Goal: Task Accomplishment & Management: Use online tool/utility

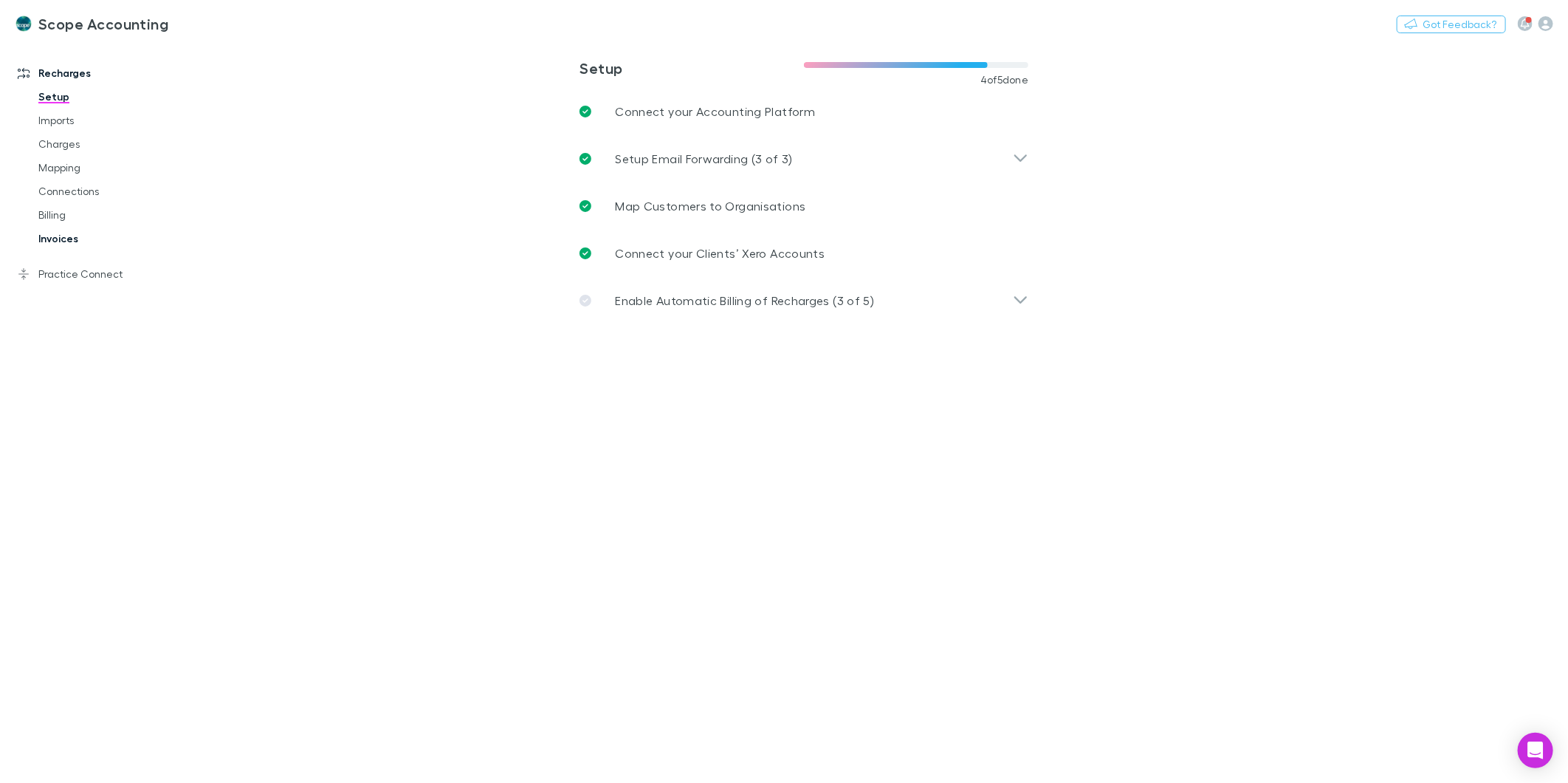
click at [57, 234] on link "Invoices" at bounding box center [113, 238] width 180 height 23
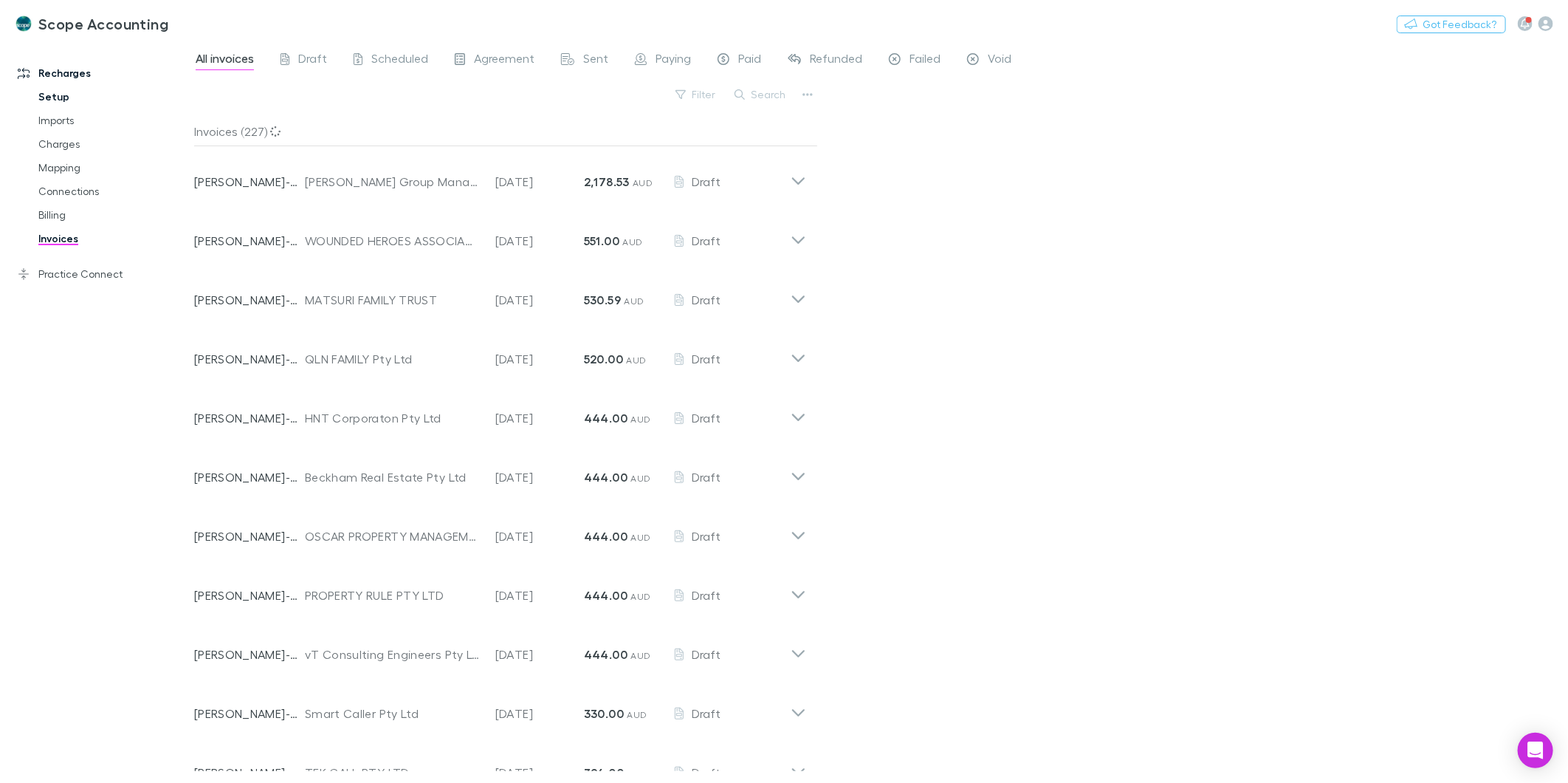
drag, startPoint x: 299, startPoint y: 50, endPoint x: 59, endPoint y: 95, distance: 244.2
click at [299, 51] on span "Draft" at bounding box center [312, 60] width 28 height 19
click at [758, 98] on button "Search" at bounding box center [761, 94] width 67 height 18
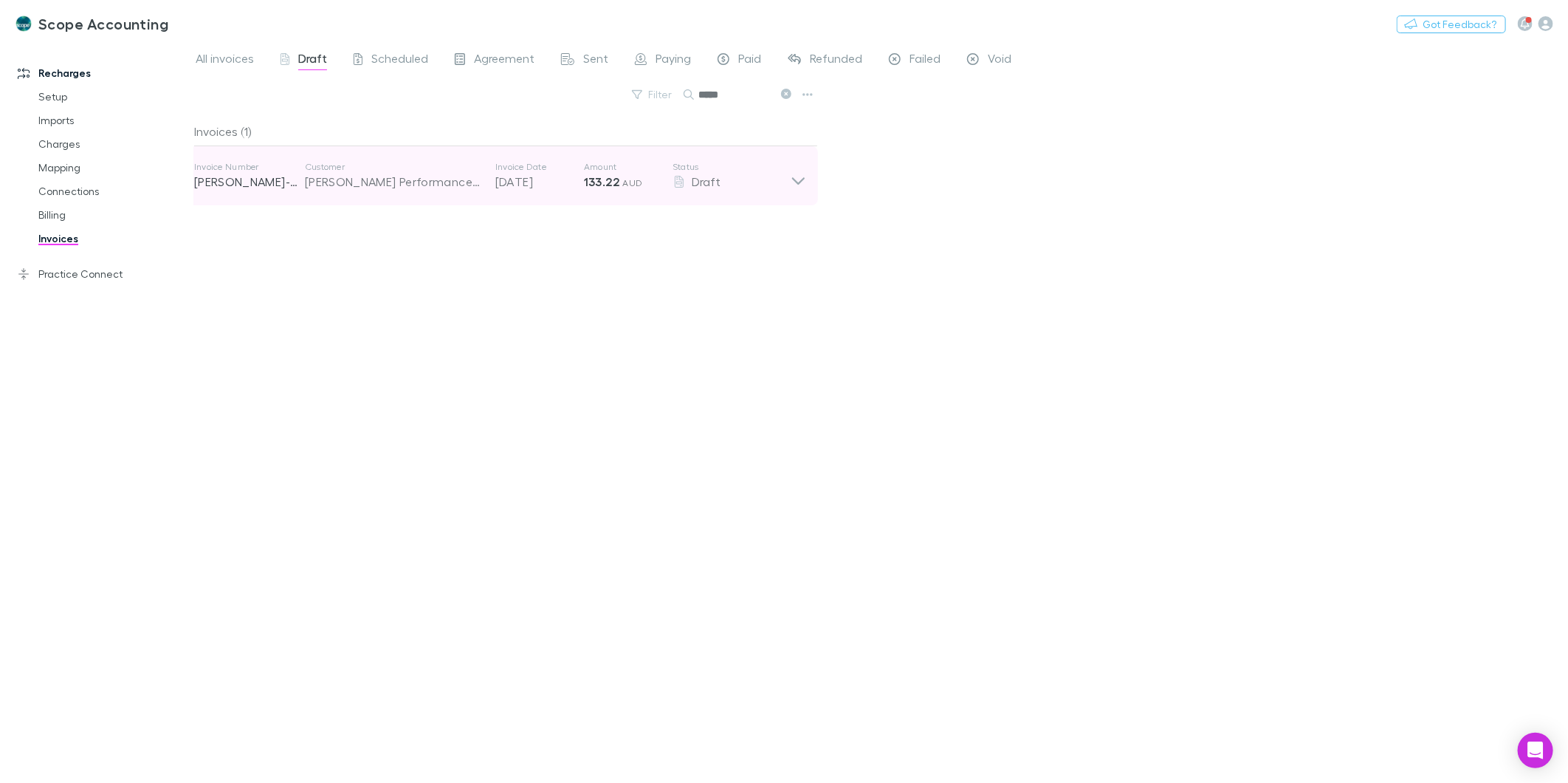
type input "*****"
click at [797, 164] on icon at bounding box center [798, 176] width 16 height 29
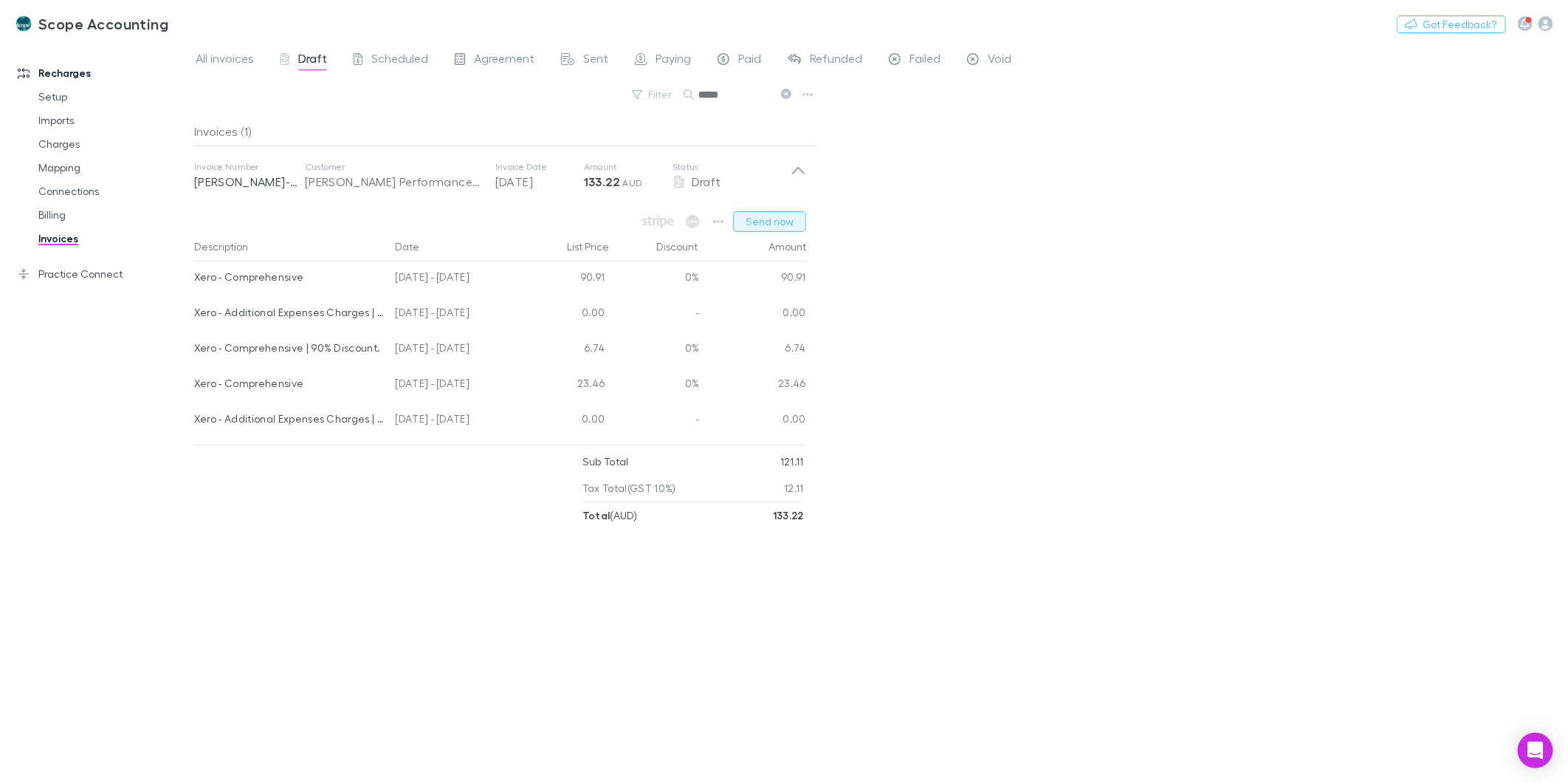
click at [759, 222] on button "Send now" at bounding box center [770, 222] width 73 height 21
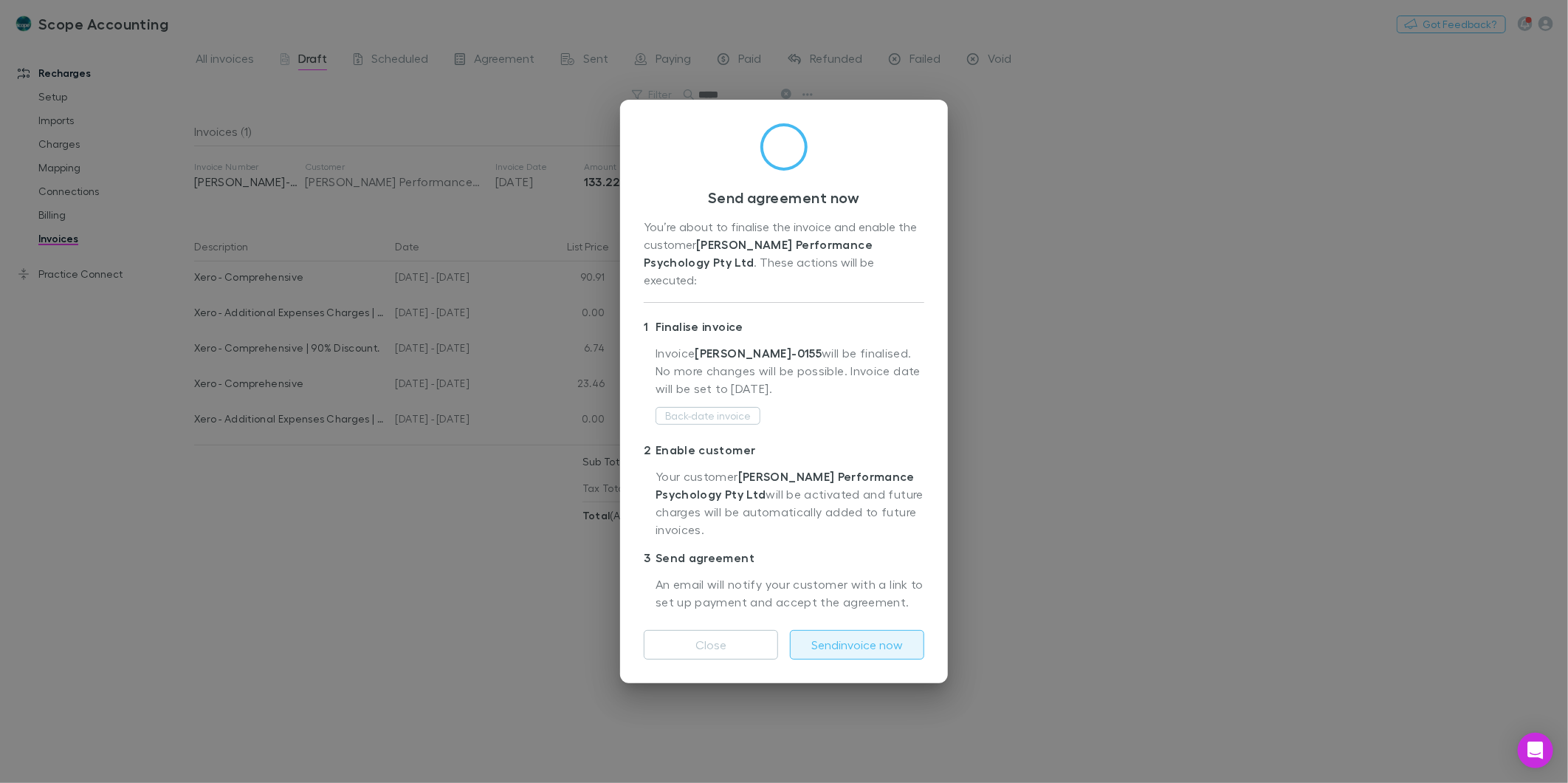
click at [841, 632] on button "Send invoice now" at bounding box center [858, 645] width 135 height 29
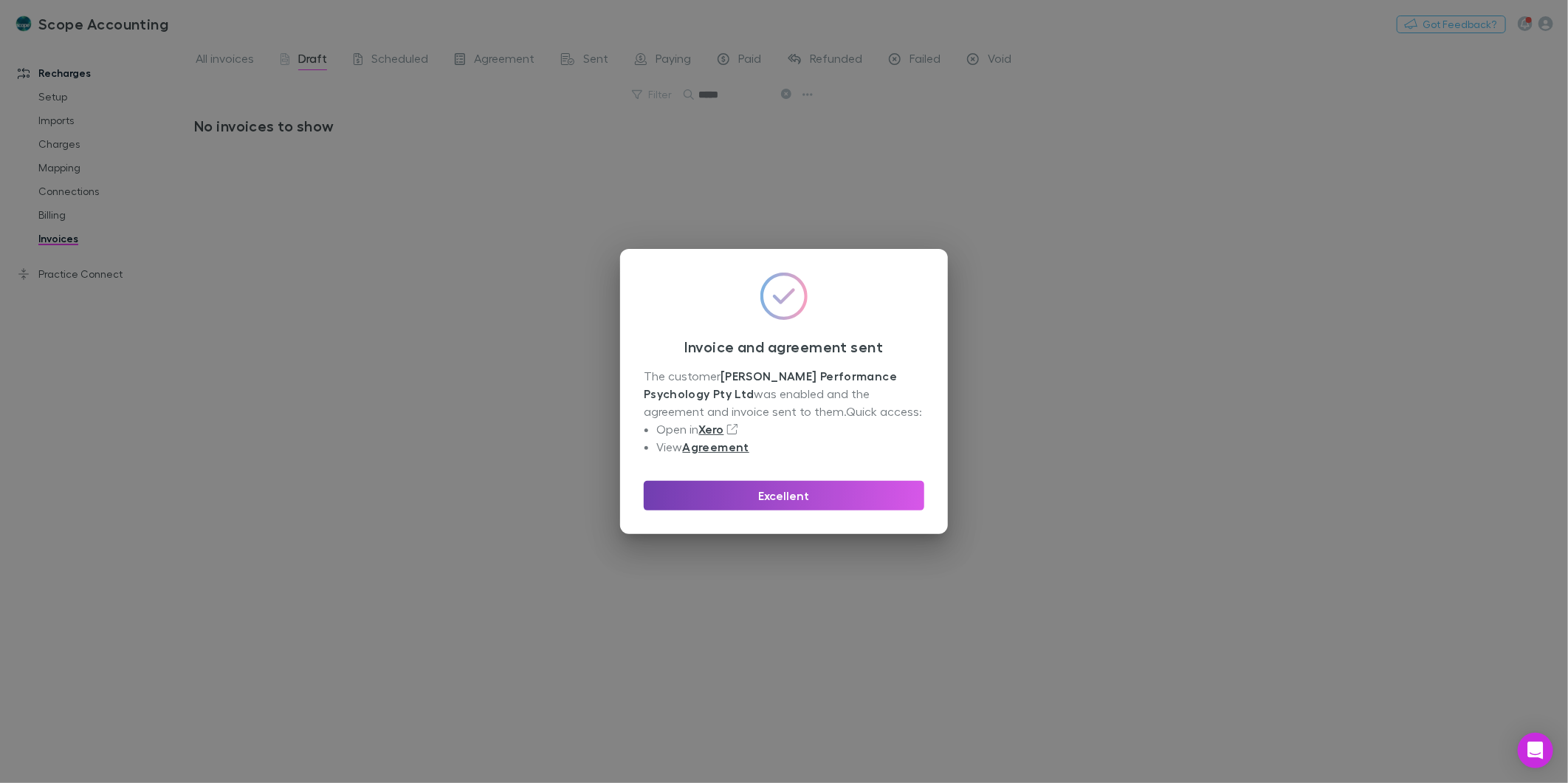
click at [703, 500] on button "Excellent" at bounding box center [784, 496] width 280 height 29
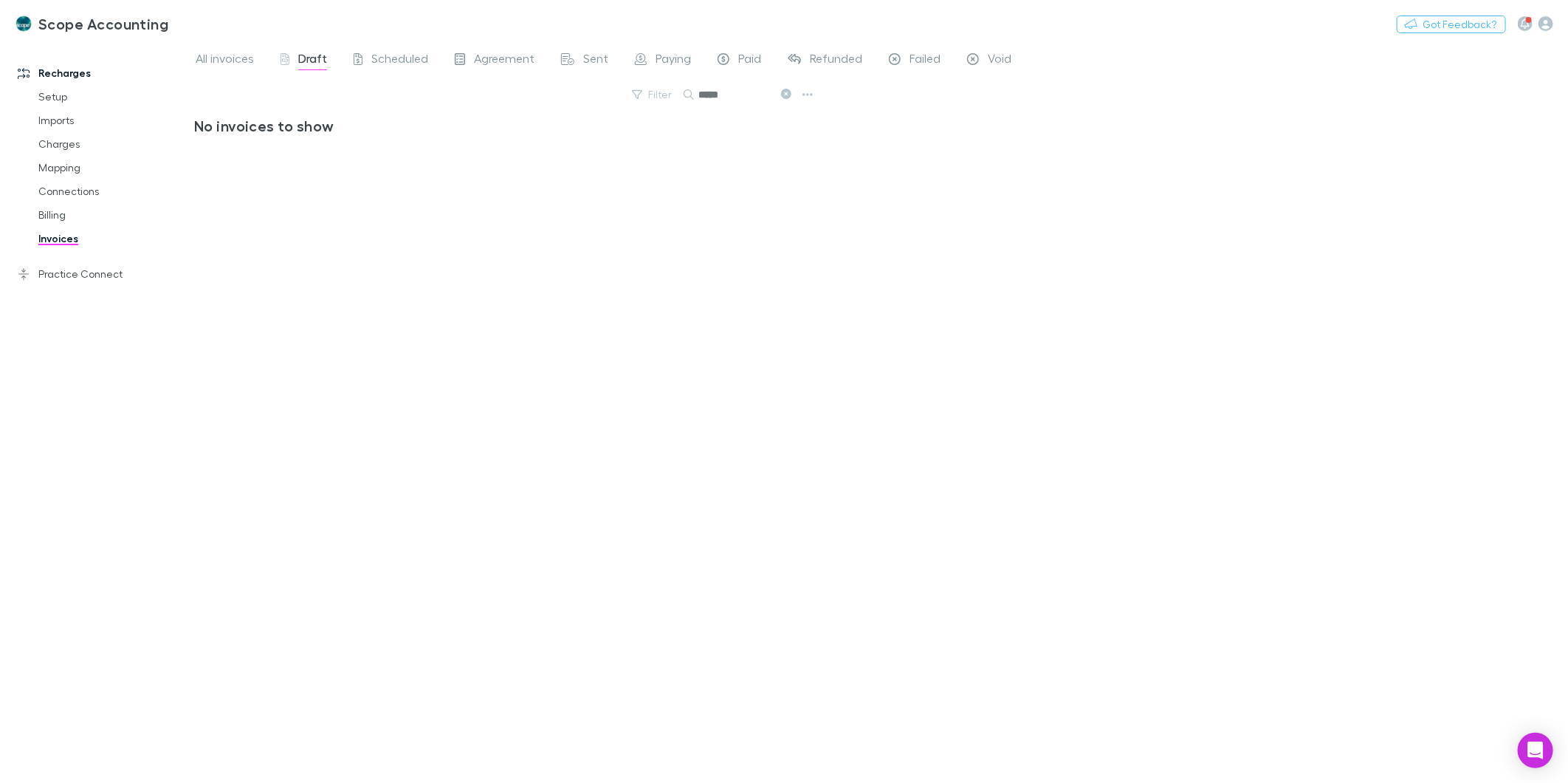
click at [47, 238] on link "Invoices" at bounding box center [113, 238] width 180 height 23
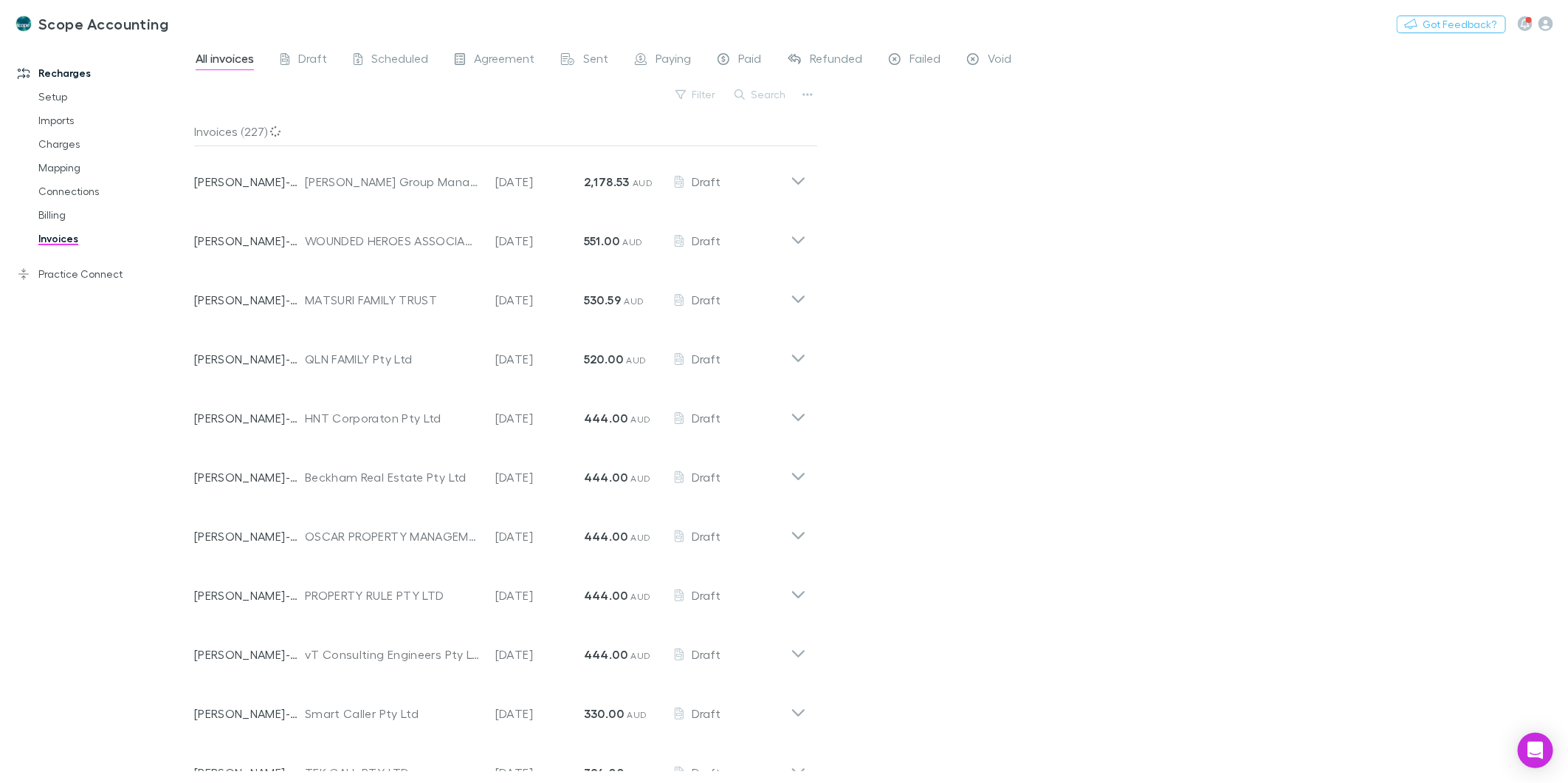
click at [314, 53] on span "Draft" at bounding box center [312, 60] width 28 height 19
click at [68, 148] on link "Charges" at bounding box center [113, 143] width 180 height 23
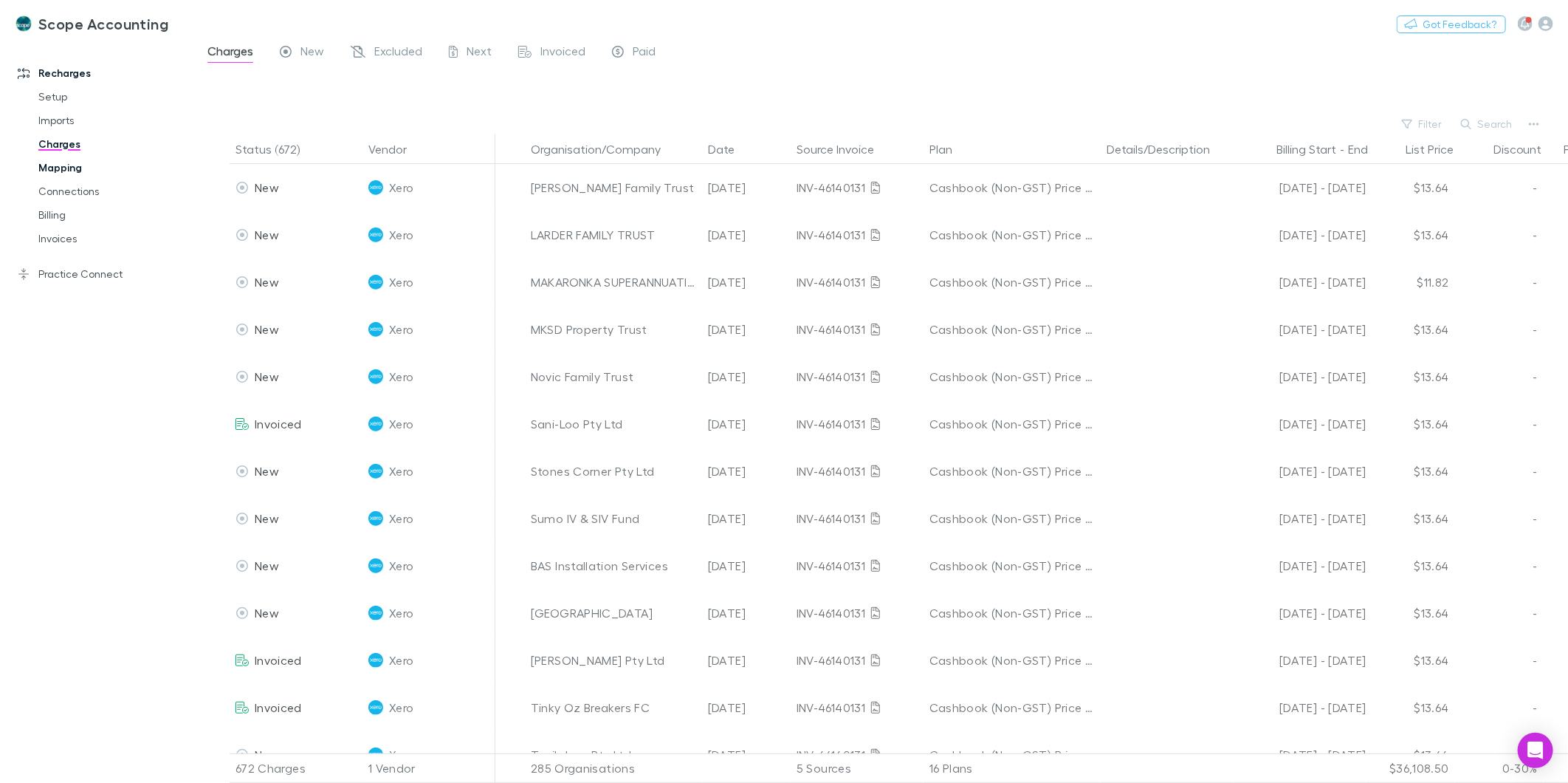
click at [63, 168] on link "Mapping" at bounding box center [113, 167] width 180 height 23
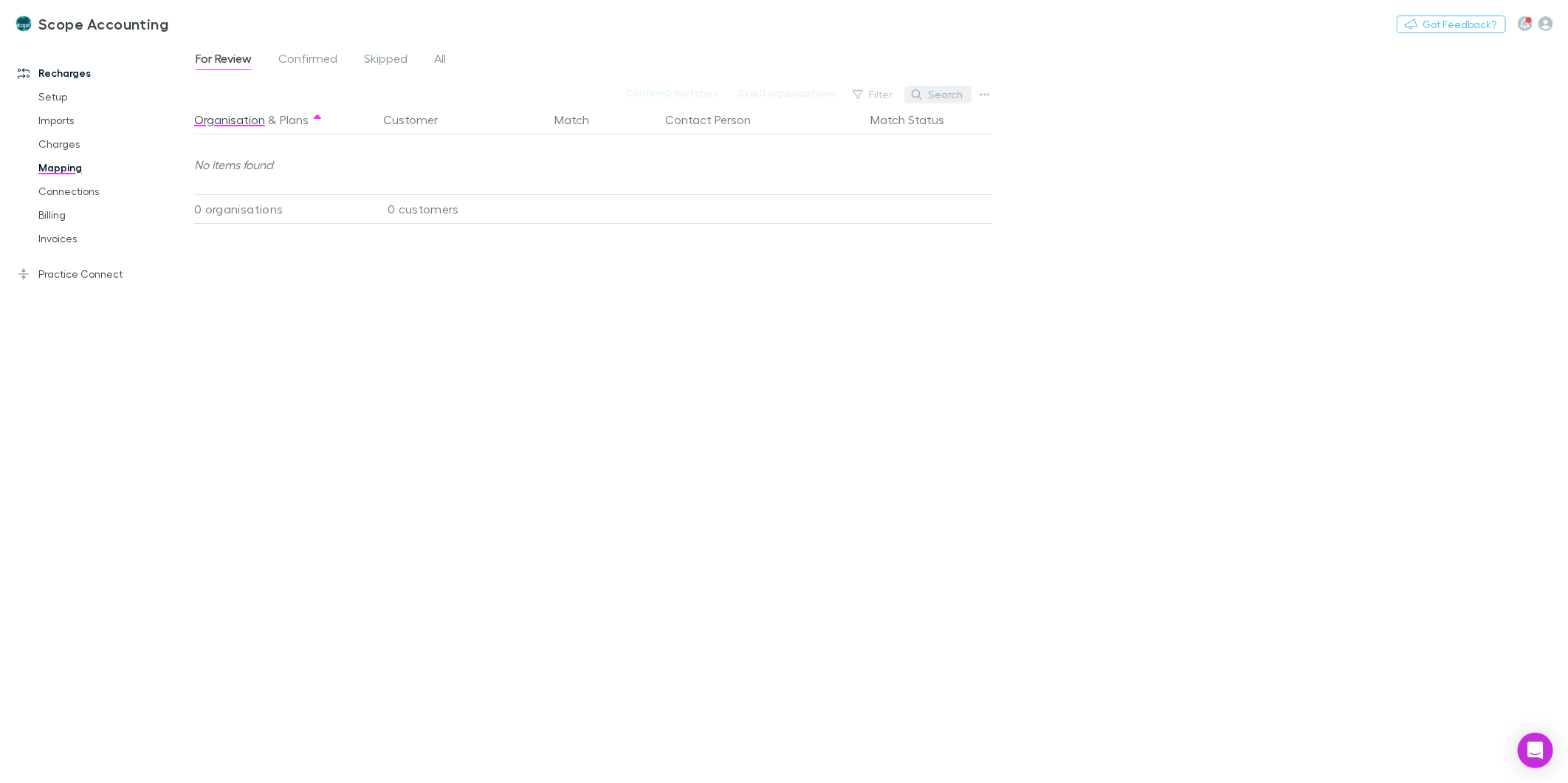
click at [939, 100] on button "Search" at bounding box center [938, 94] width 67 height 18
click at [926, 104] on input "**" at bounding box center [913, 95] width 74 height 21
type input "*******"
click at [444, 57] on span "All" at bounding box center [440, 60] width 12 height 19
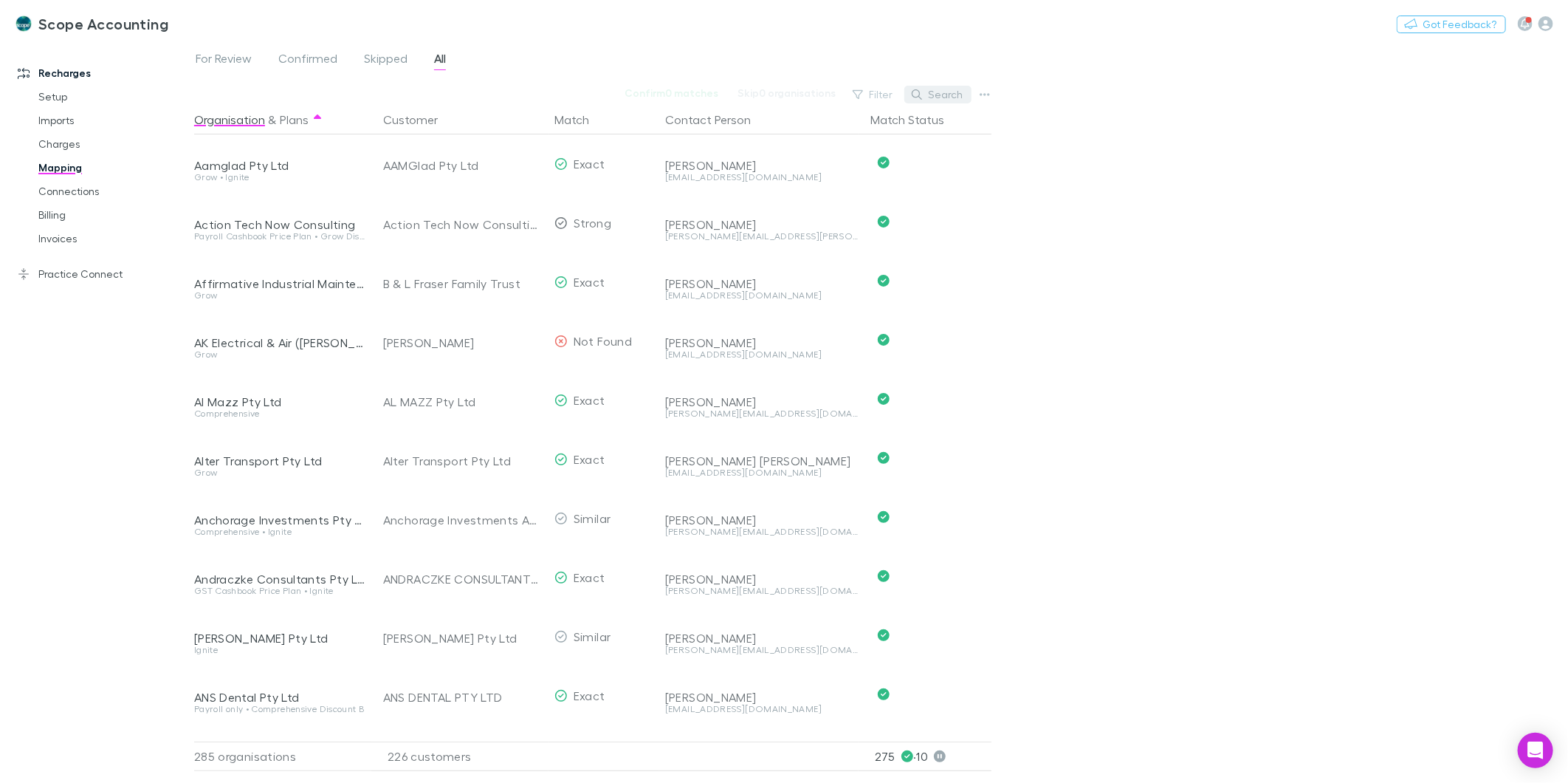
click at [931, 93] on button "Search" at bounding box center [938, 94] width 67 height 18
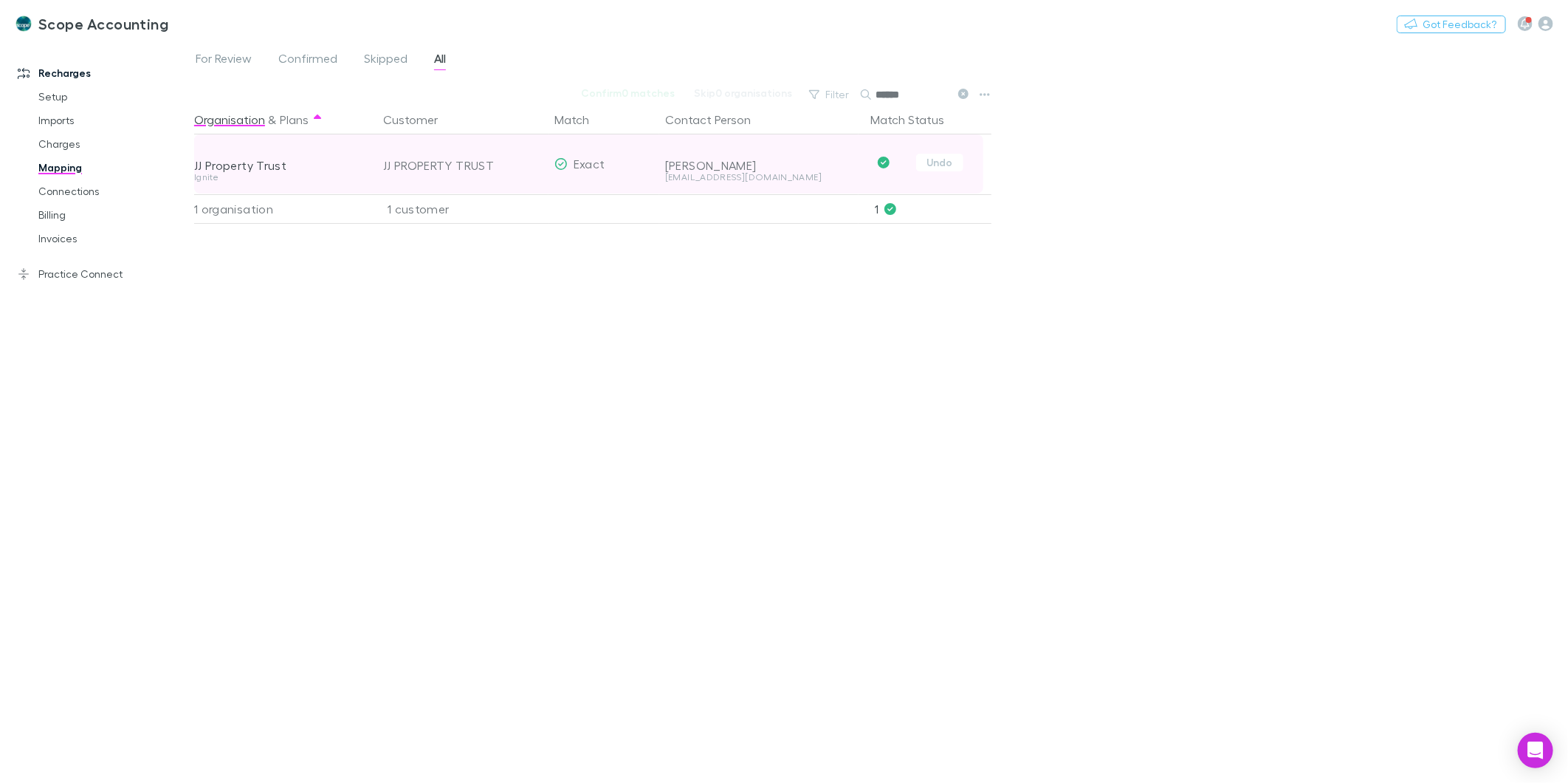
type input "******"
click at [414, 154] on div "JJ PROPERTY TRUST" at bounding box center [463, 165] width 160 height 59
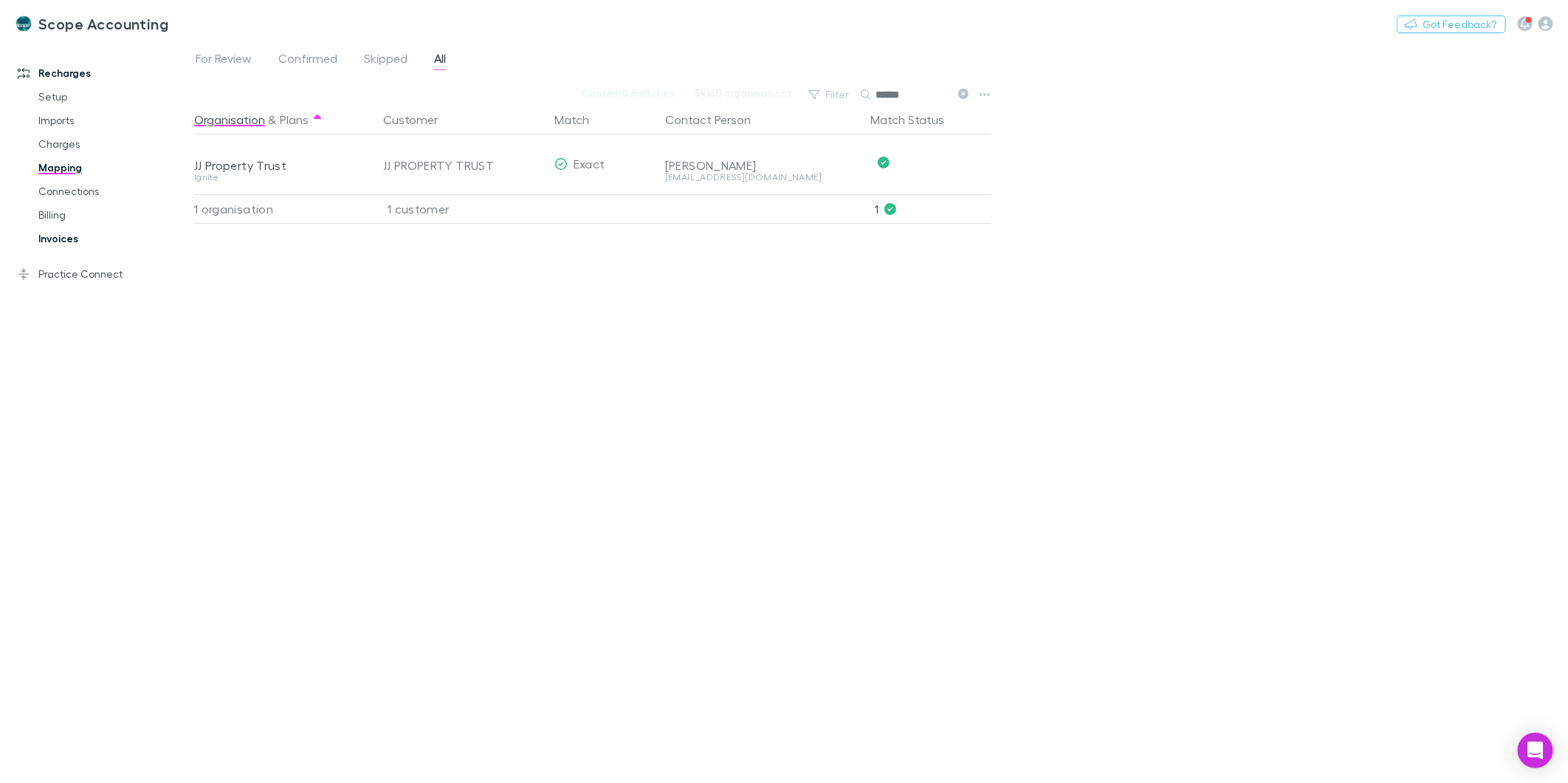
click at [45, 231] on link "Invoices" at bounding box center [113, 238] width 180 height 23
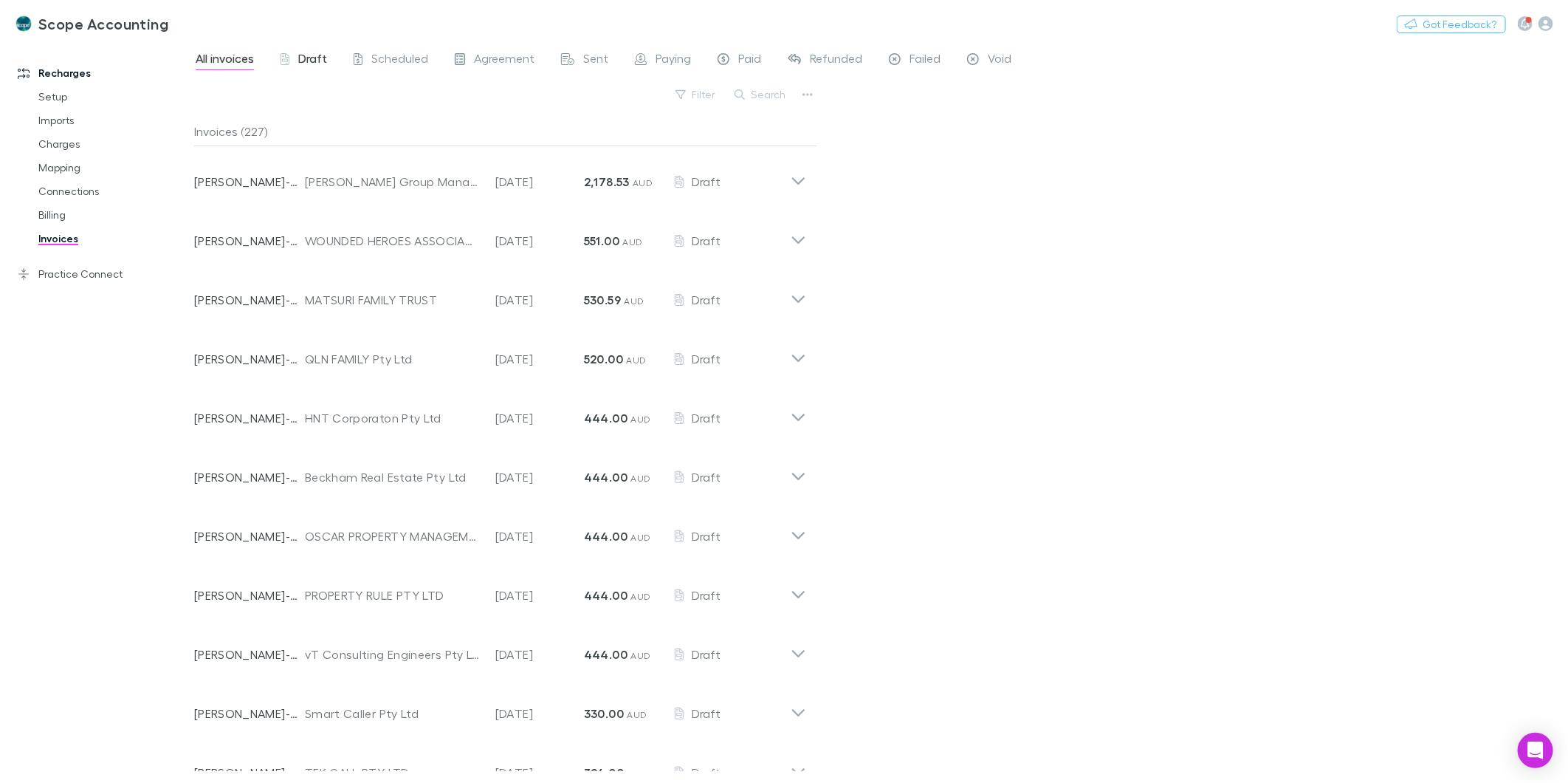
click at [318, 53] on span "Draft" at bounding box center [312, 60] width 28 height 19
click at [770, 92] on button "Search" at bounding box center [761, 94] width 67 height 18
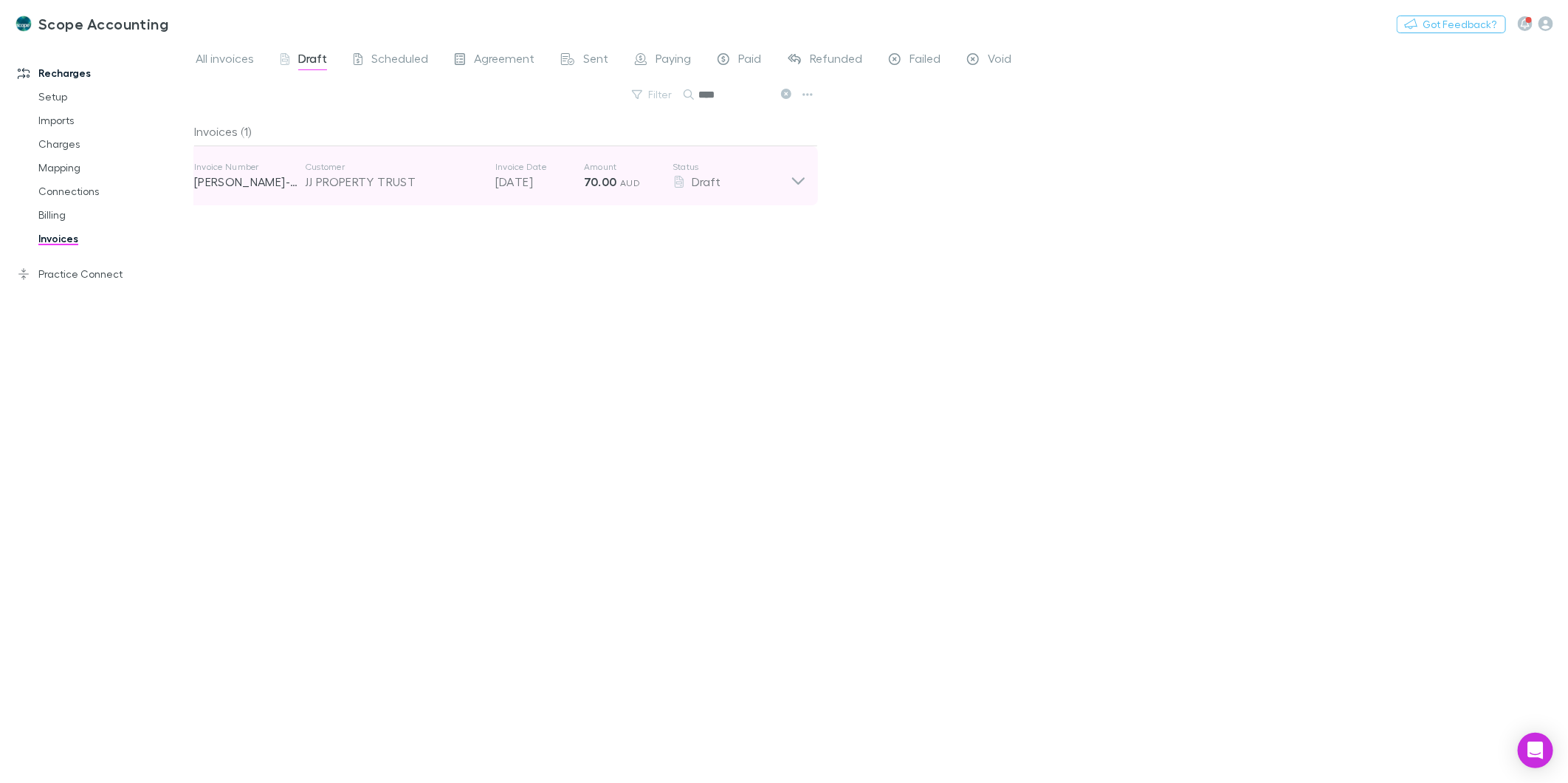
type input "****"
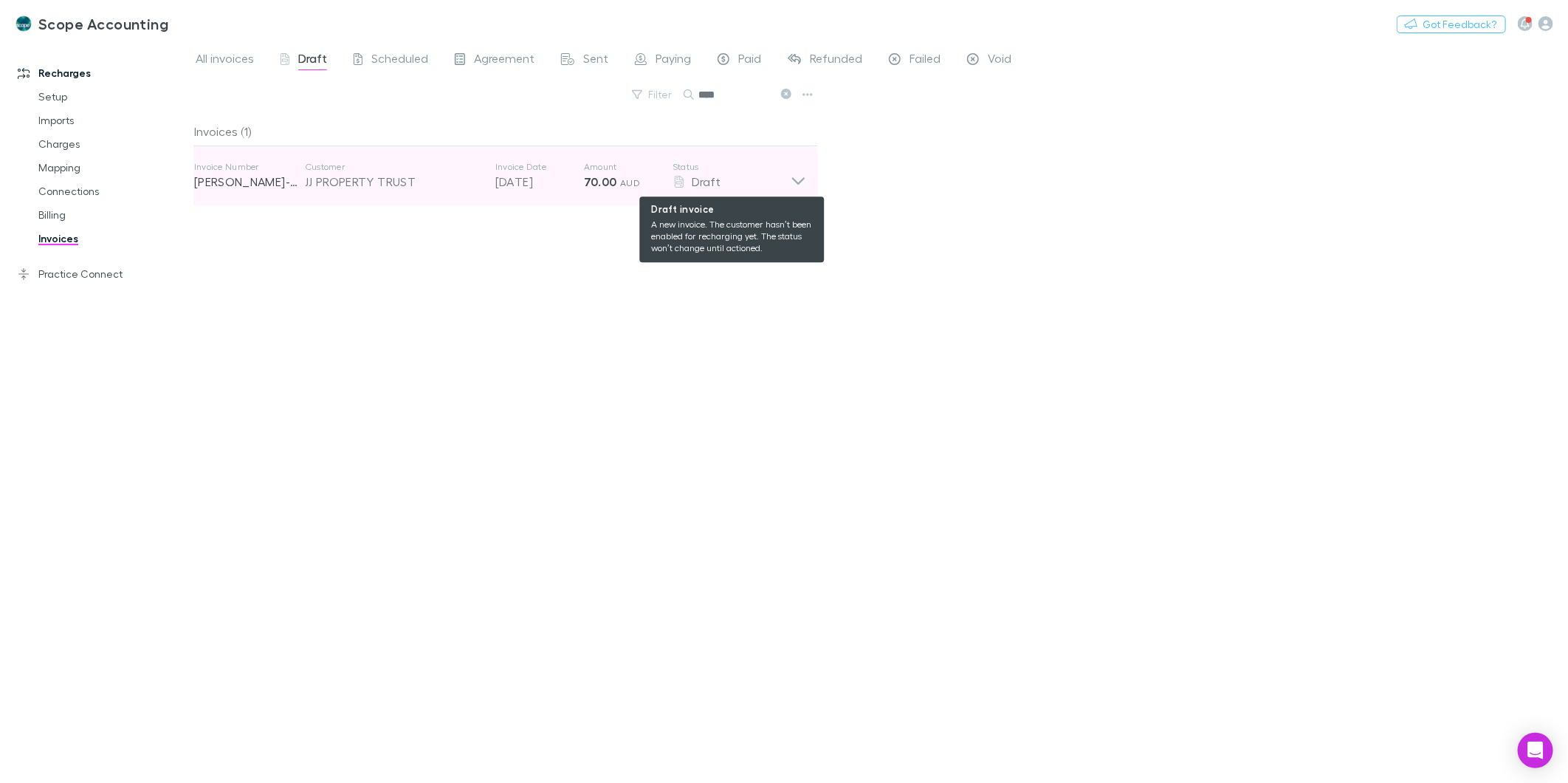
click at [787, 181] on div "Draft" at bounding box center [731, 181] width 118 height 18
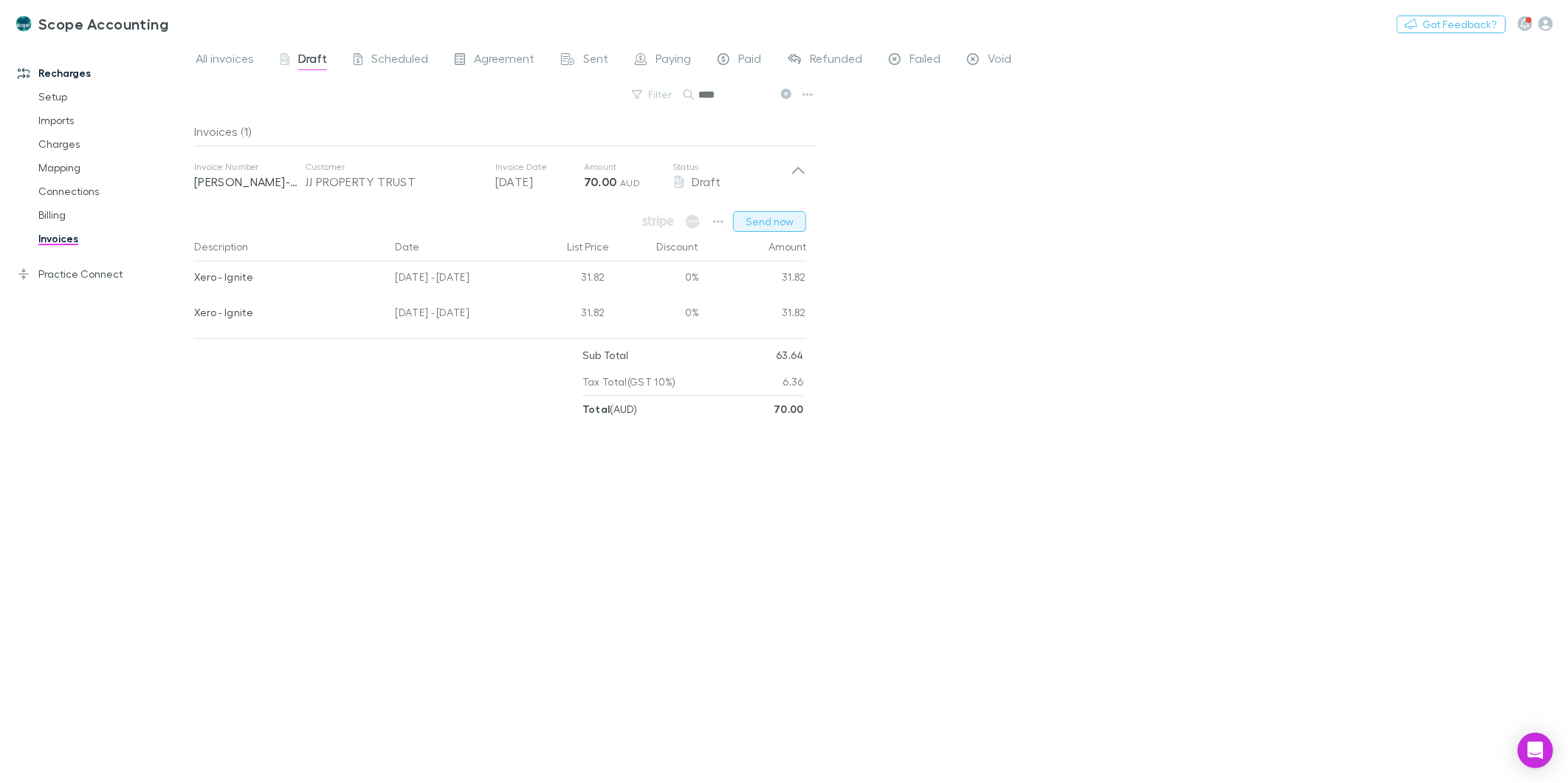
click at [759, 222] on button "Send now" at bounding box center [770, 222] width 73 height 21
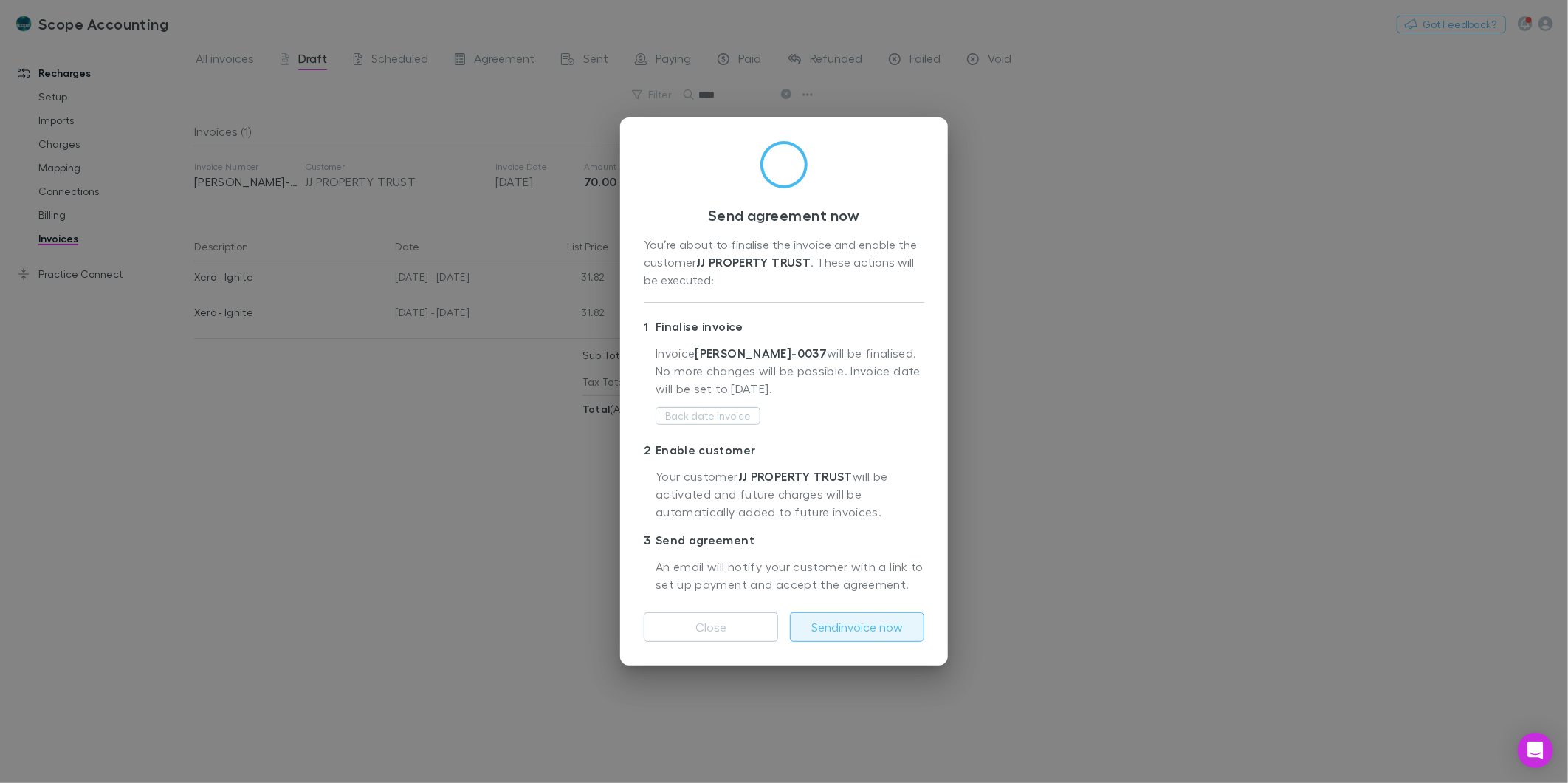
click at [857, 618] on button "Send invoice now" at bounding box center [858, 627] width 135 height 29
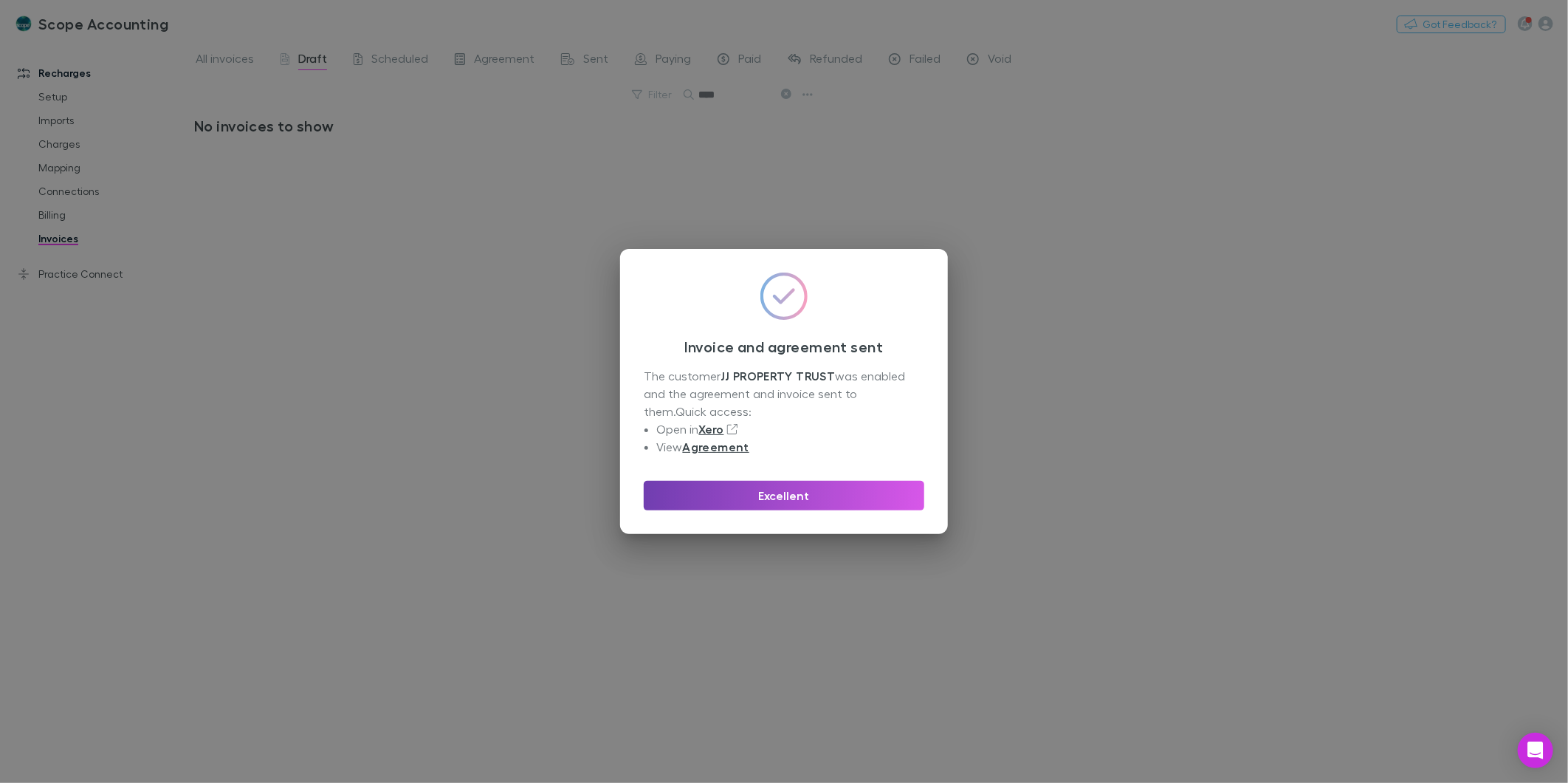
click at [740, 499] on button "Excellent" at bounding box center [784, 496] width 280 height 29
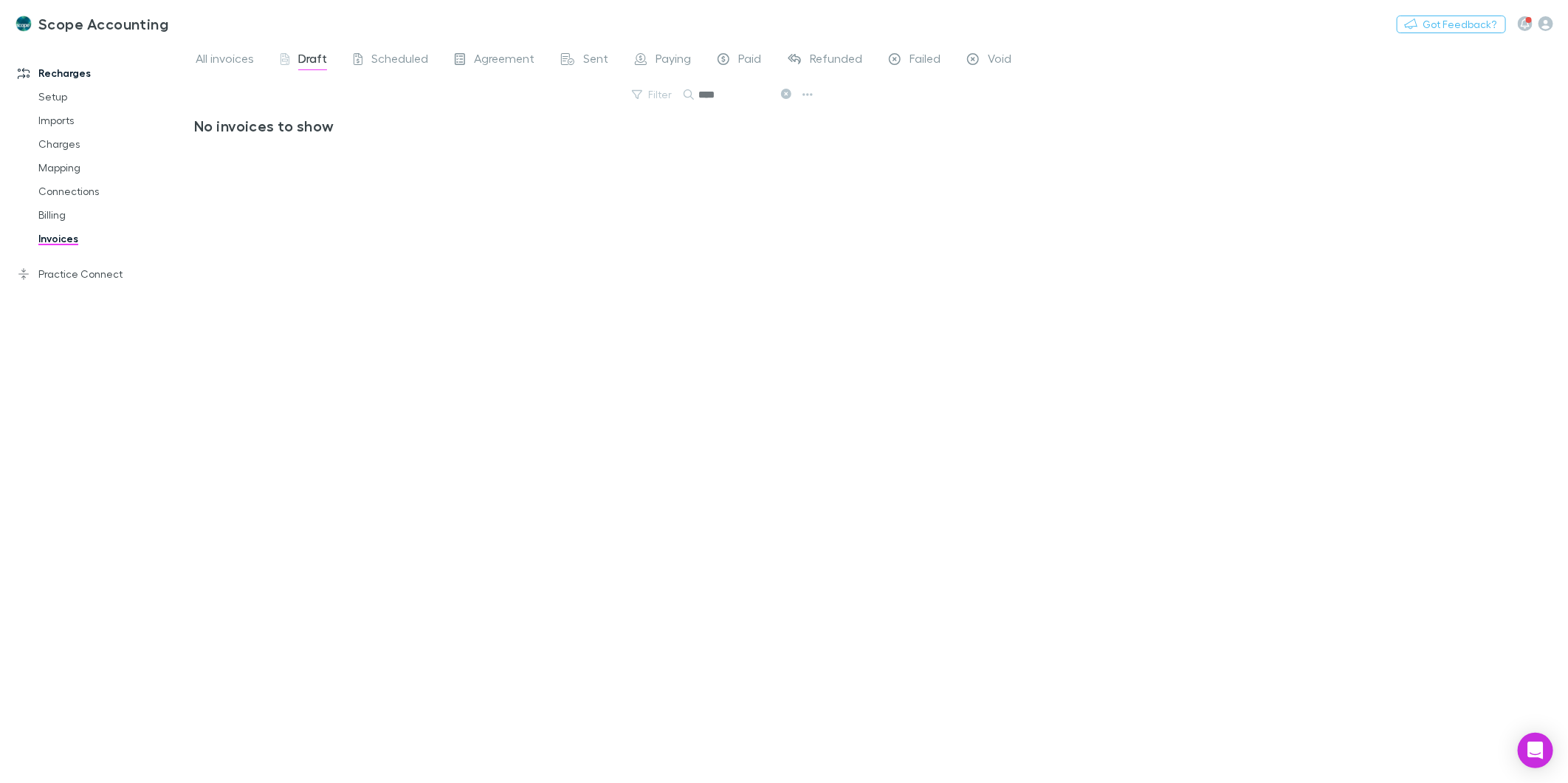
click at [45, 238] on link "Invoices" at bounding box center [113, 238] width 180 height 23
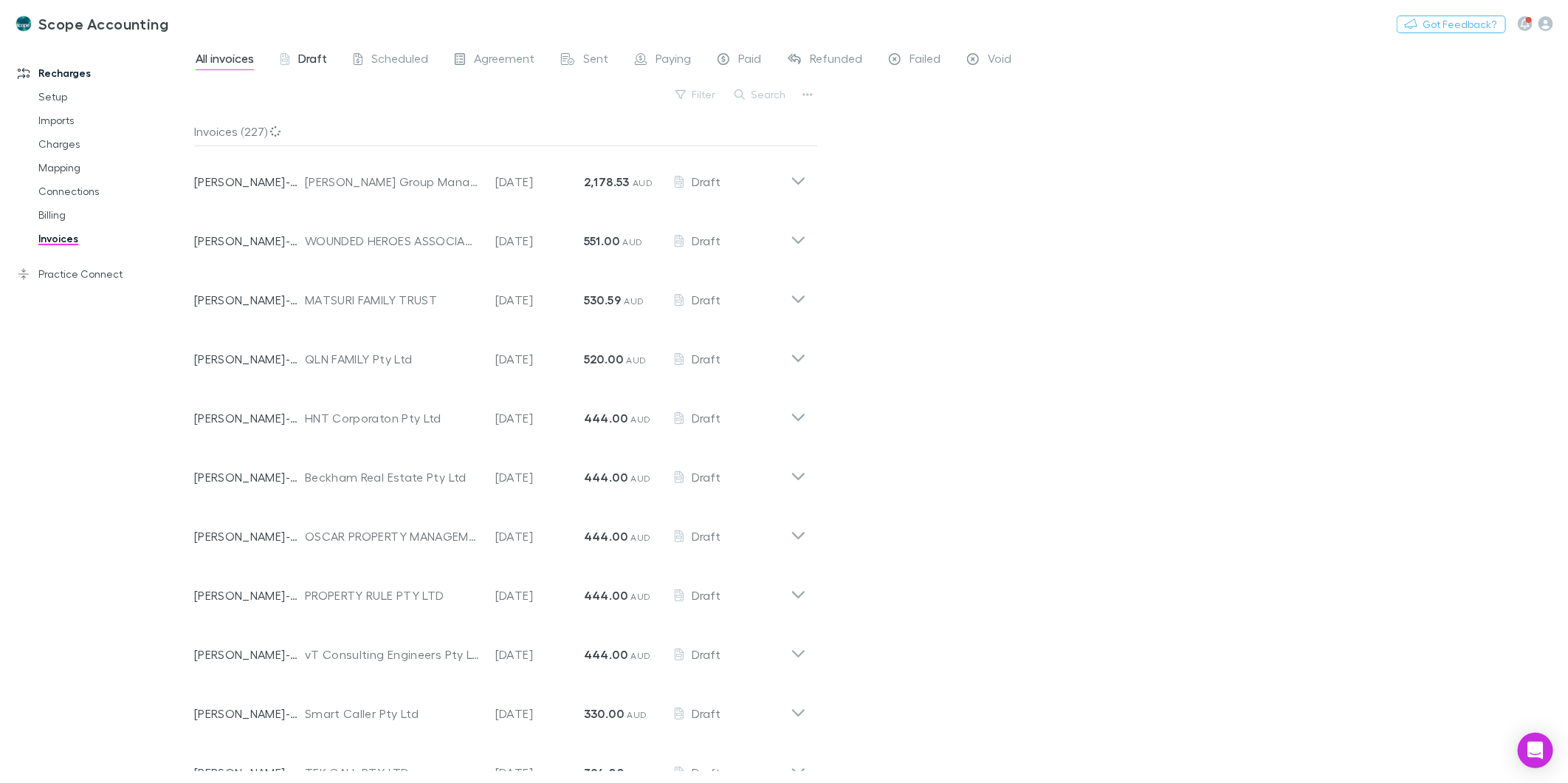
click at [299, 54] on span "Draft" at bounding box center [312, 60] width 28 height 19
click at [769, 99] on button "Search" at bounding box center [761, 94] width 67 height 18
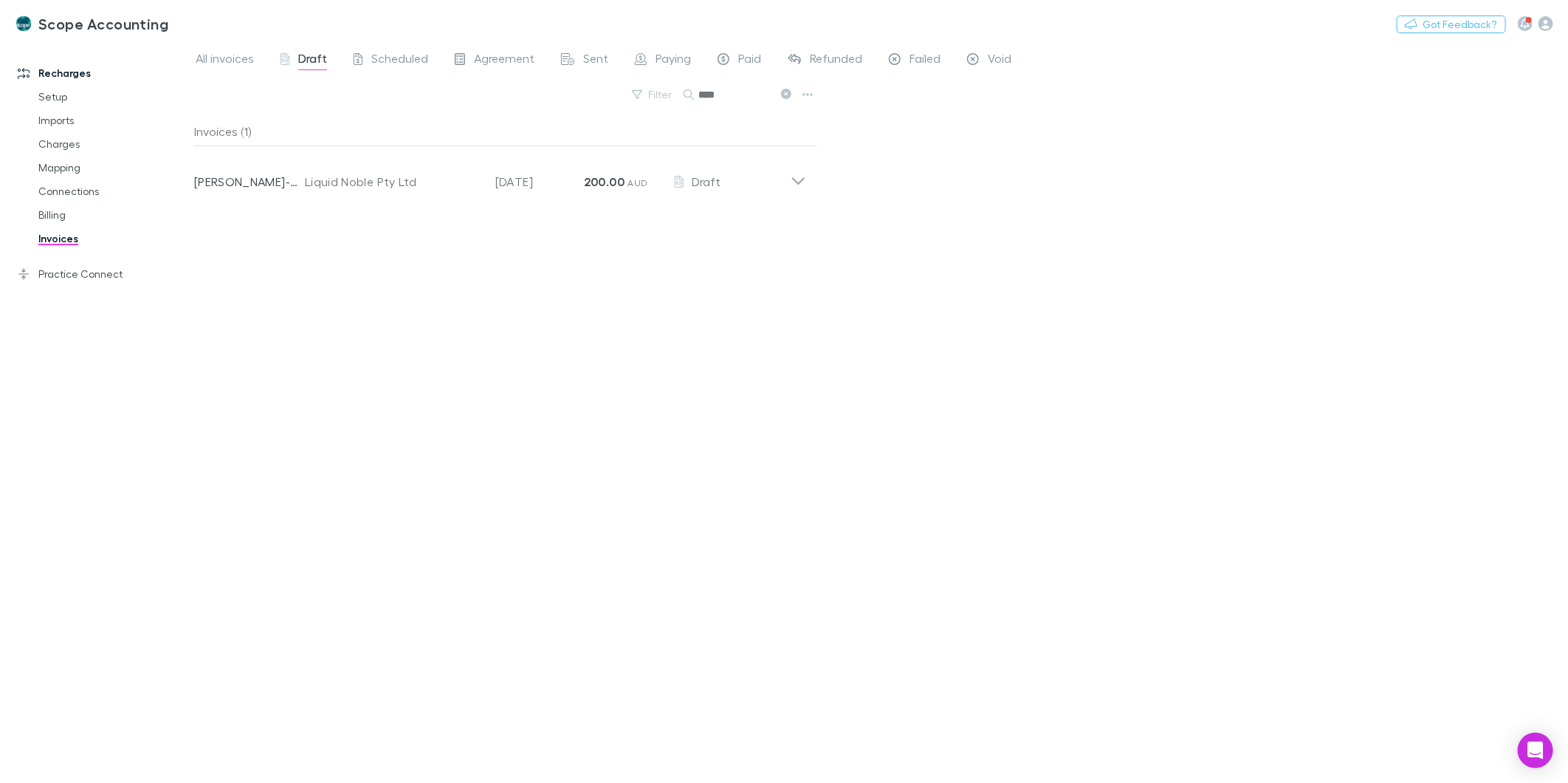
type input "****"
